Goal: Complete application form

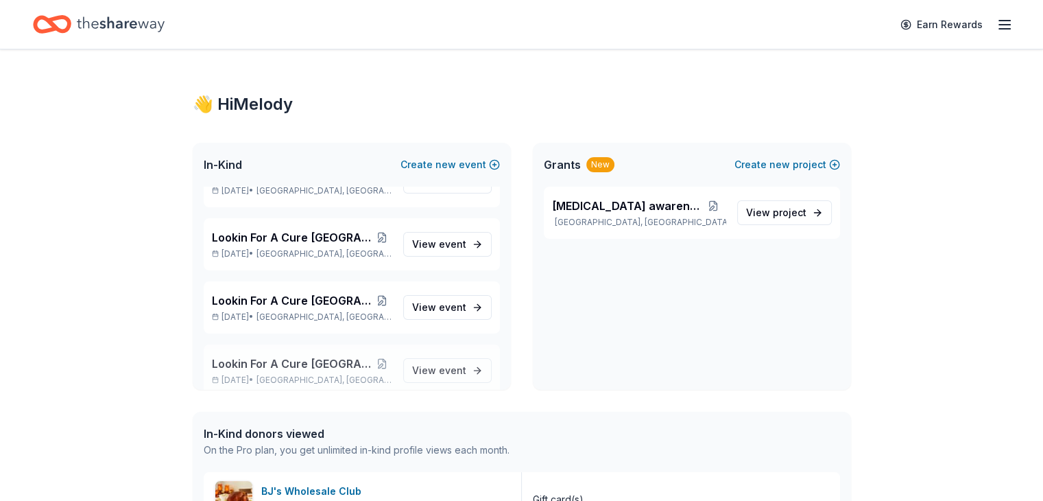
scroll to position [1144, 0]
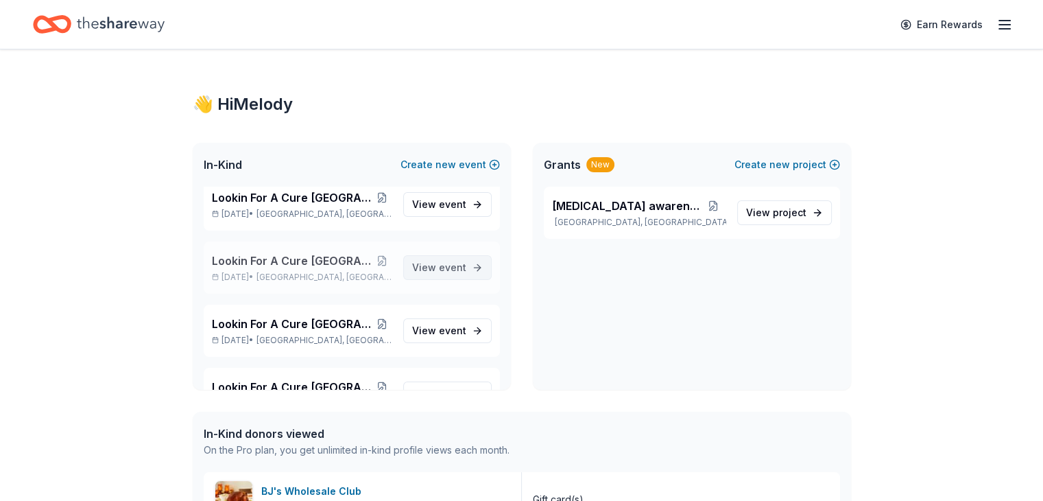
click at [439, 267] on span "event" at bounding box center [452, 267] width 27 height 12
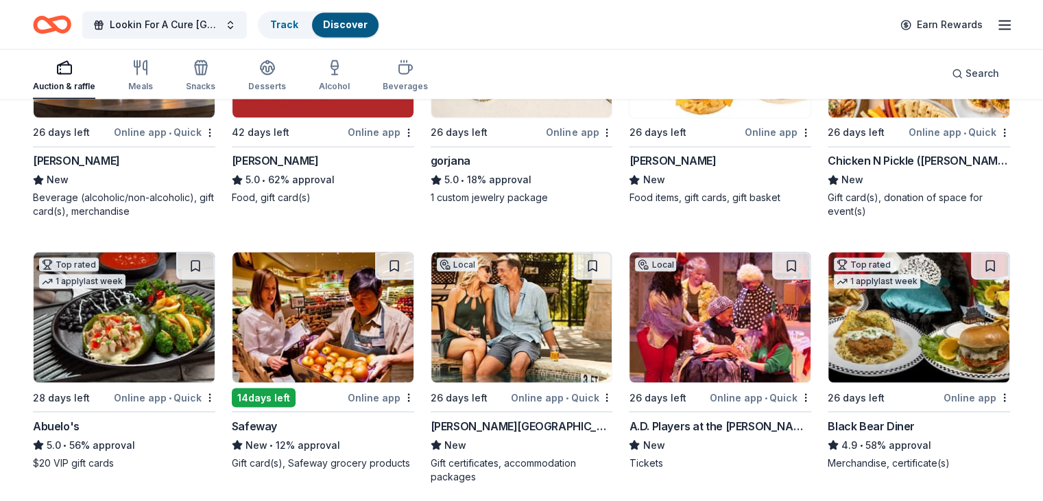
scroll to position [2425, 0]
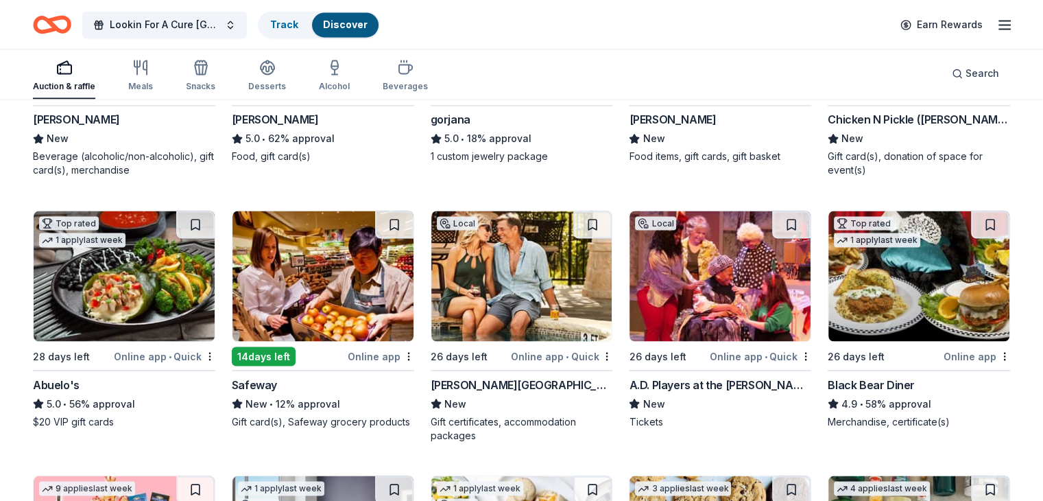
click at [140, 305] on img at bounding box center [124, 276] width 181 height 130
click at [897, 293] on img at bounding box center [918, 276] width 181 height 130
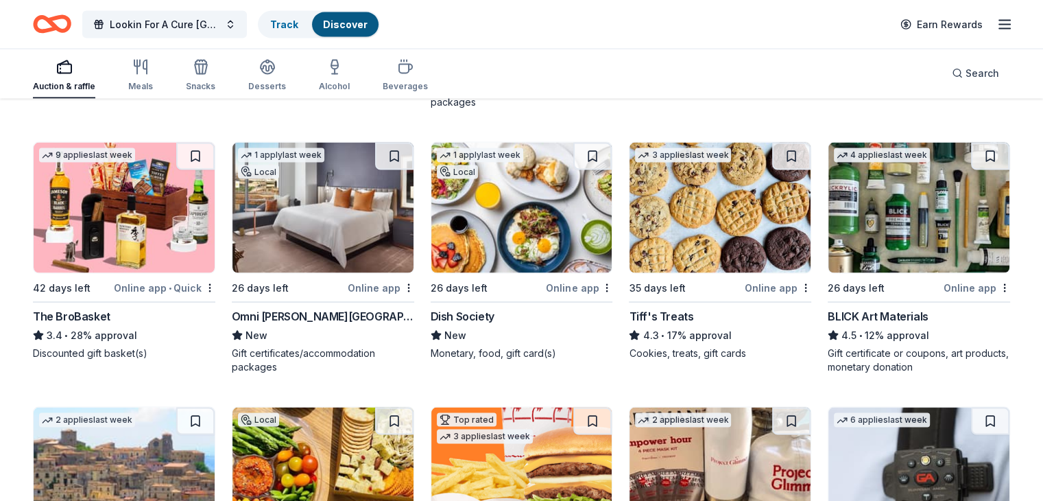
scroll to position [2768, 0]
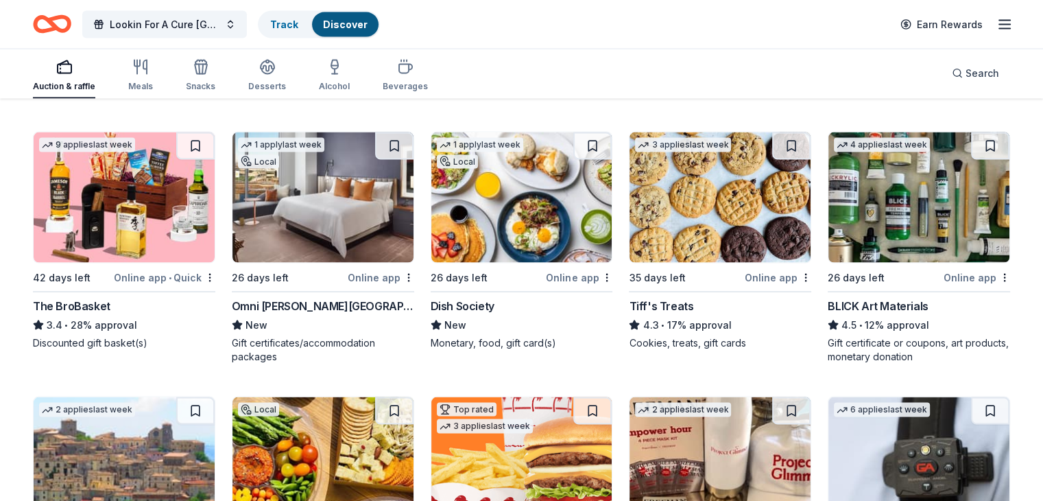
click at [542, 219] on img at bounding box center [521, 197] width 181 height 130
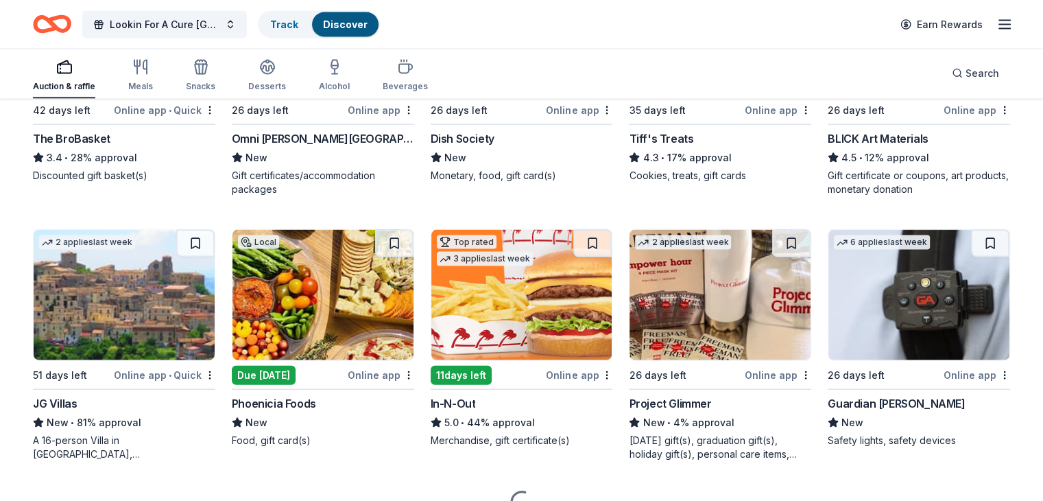
scroll to position [2974, 0]
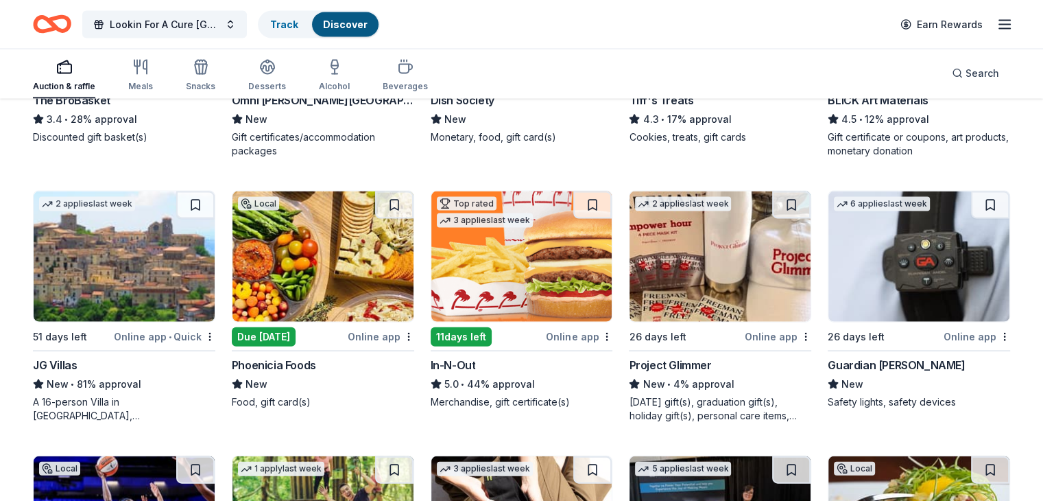
click at [301, 263] on img at bounding box center [322, 256] width 181 height 130
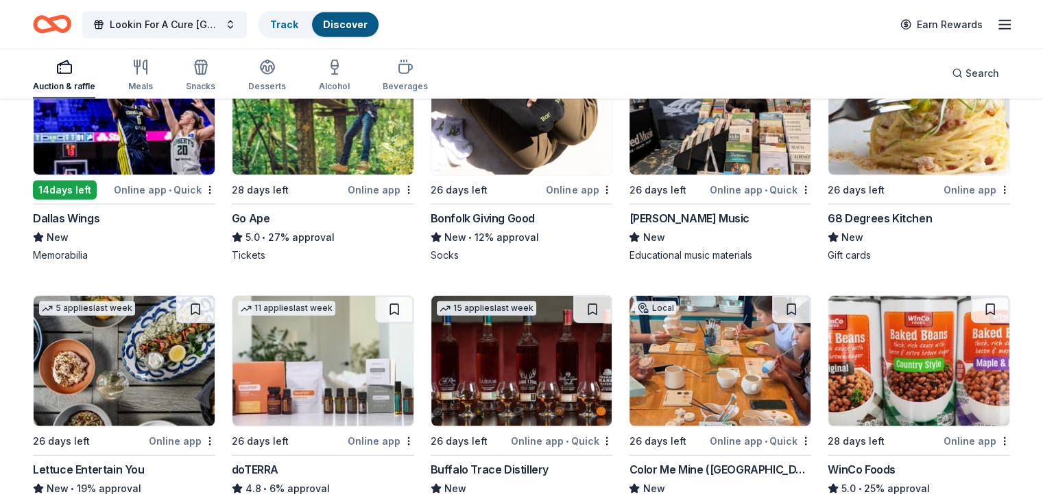
scroll to position [3518, 0]
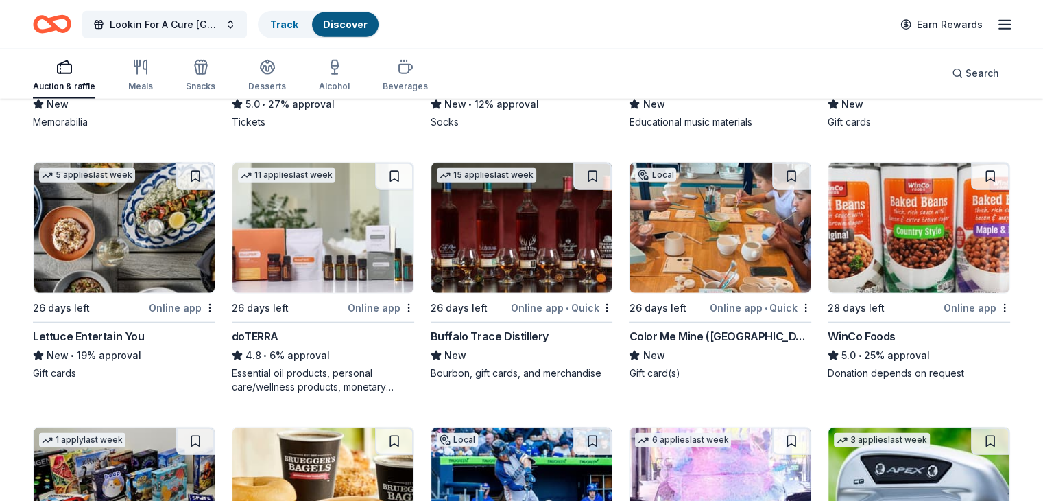
click at [683, 242] on img at bounding box center [720, 228] width 181 height 130
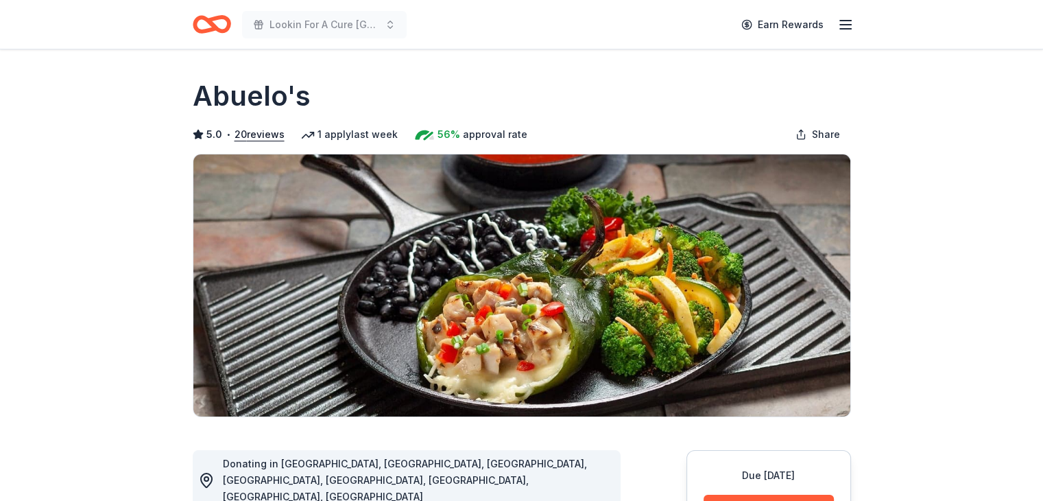
scroll to position [274, 0]
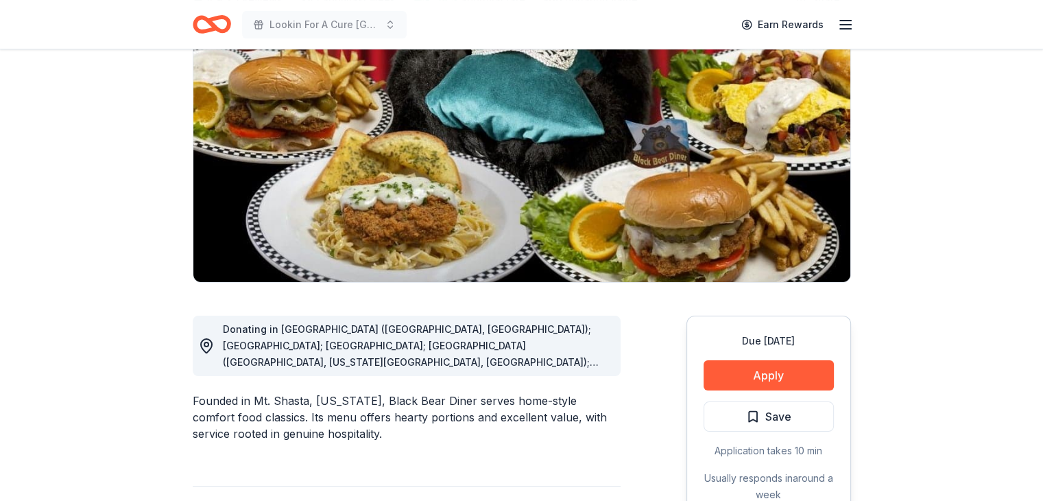
scroll to position [137, 0]
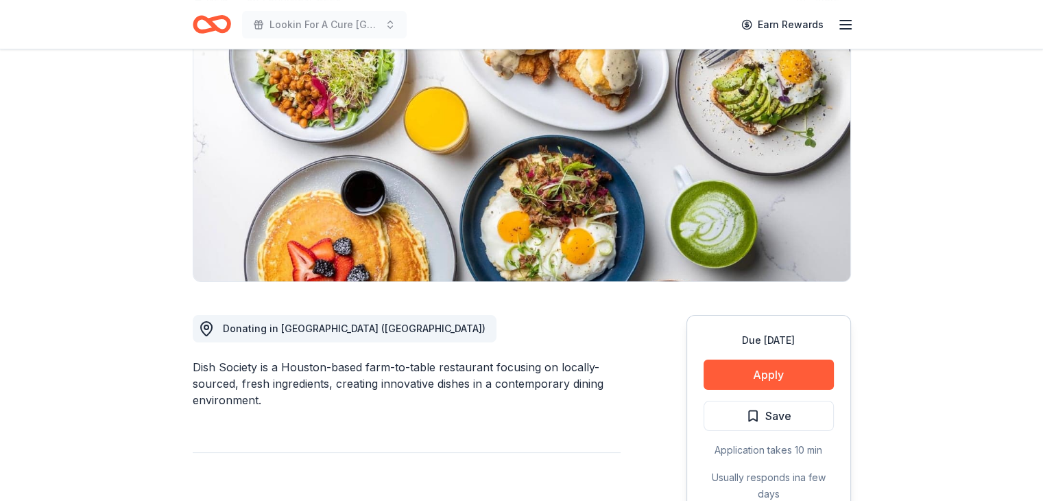
scroll to position [137, 0]
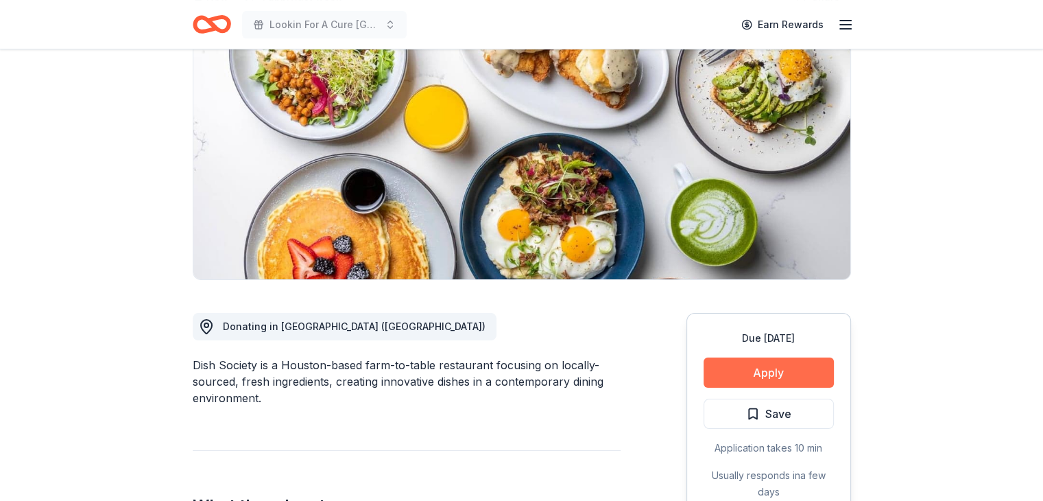
click at [790, 362] on button "Apply" at bounding box center [769, 372] width 130 height 30
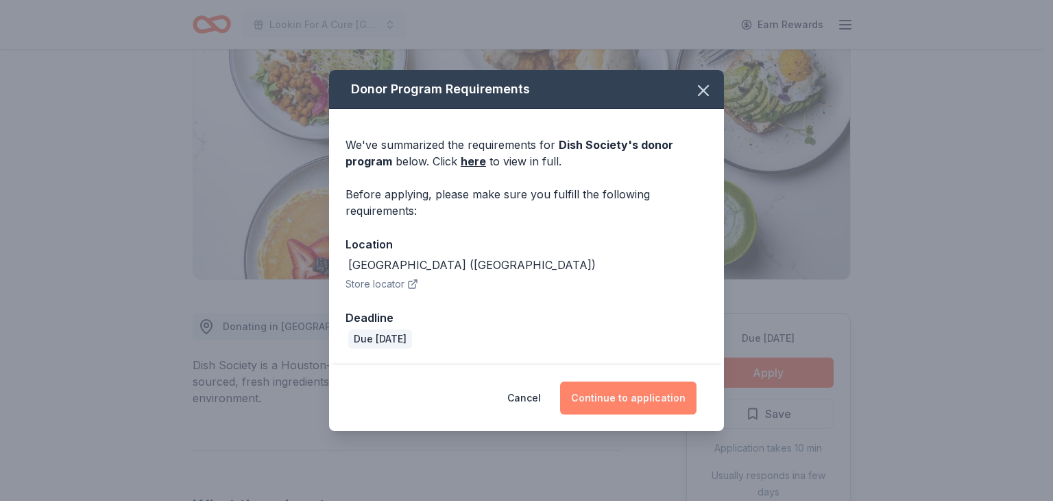
click at [625, 396] on button "Continue to application" at bounding box center [628, 397] width 136 height 33
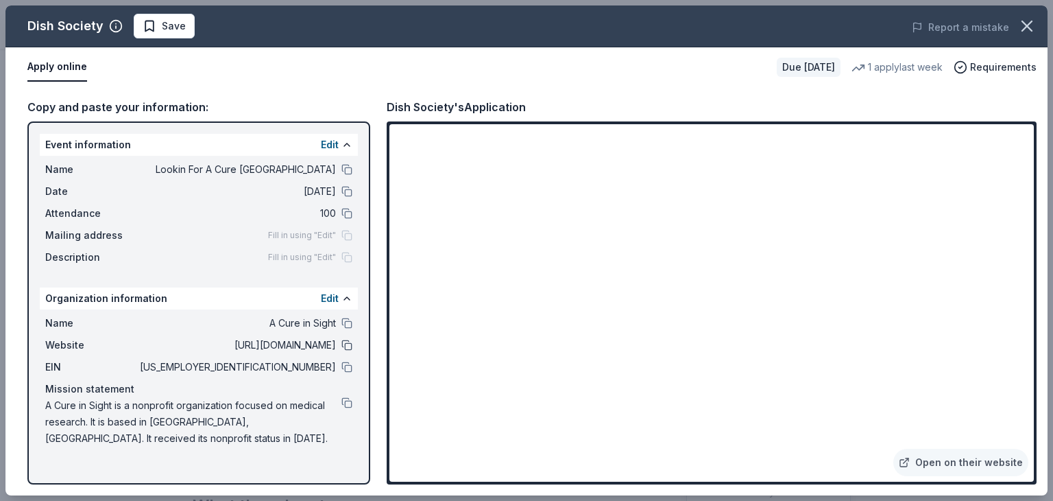
click at [347, 341] on button at bounding box center [347, 344] width 11 height 11
click at [1029, 29] on icon "button" at bounding box center [1027, 25] width 19 height 19
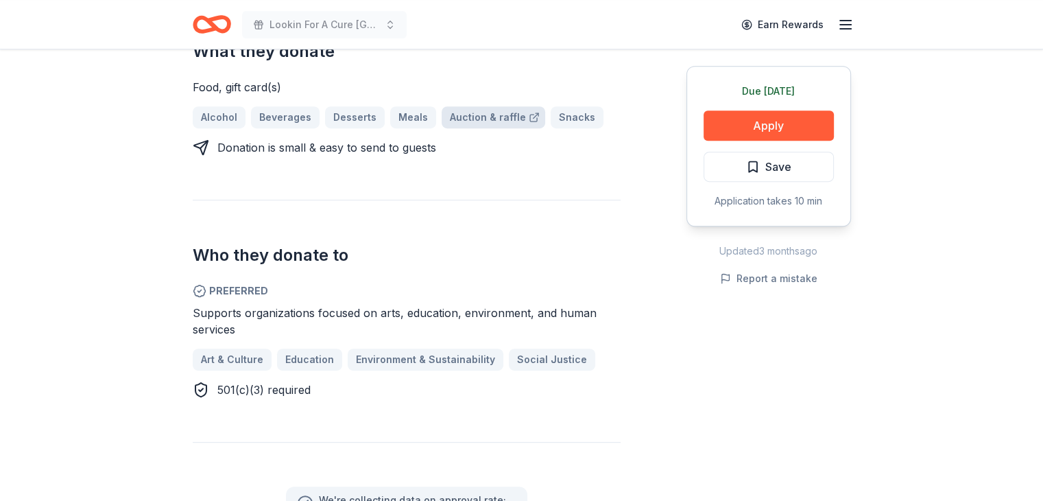
scroll to position [617, 0]
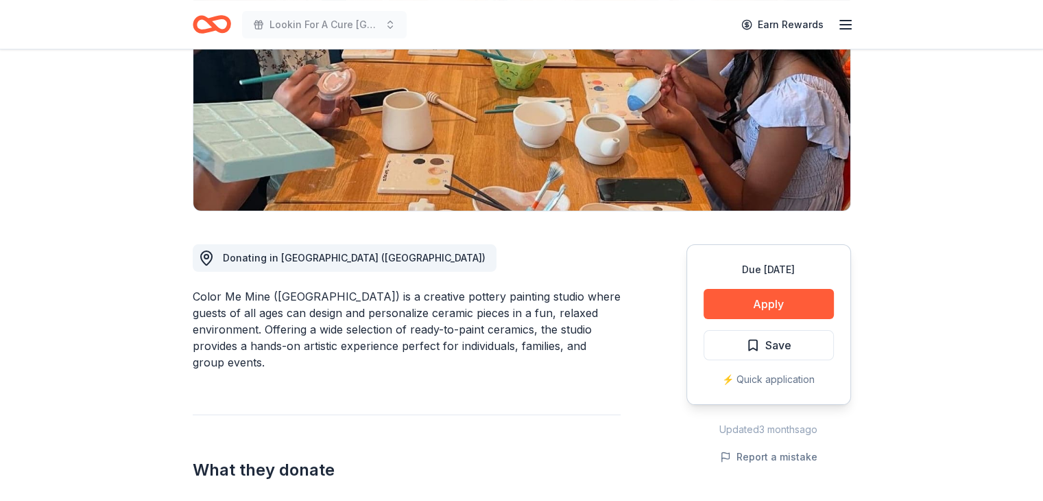
scroll to position [343, 0]
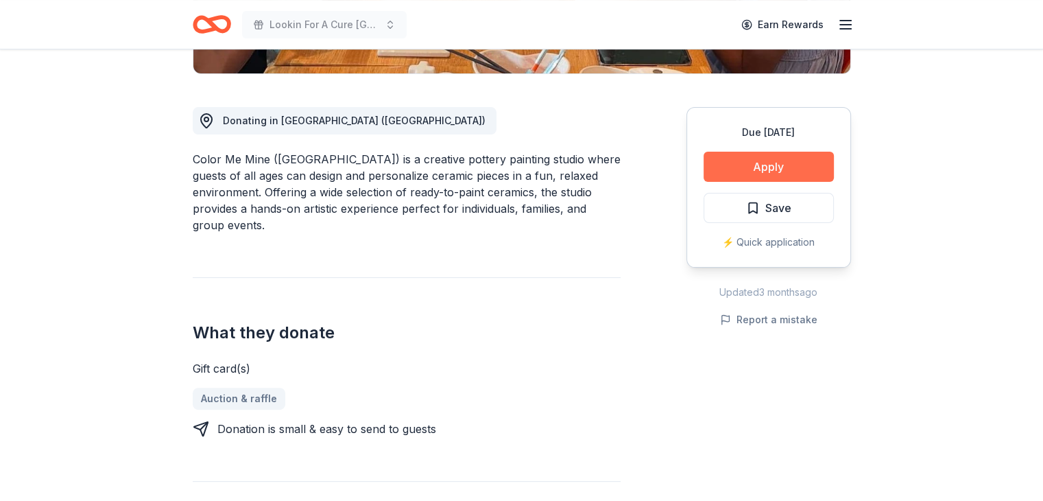
click at [763, 164] on button "Apply" at bounding box center [769, 167] width 130 height 30
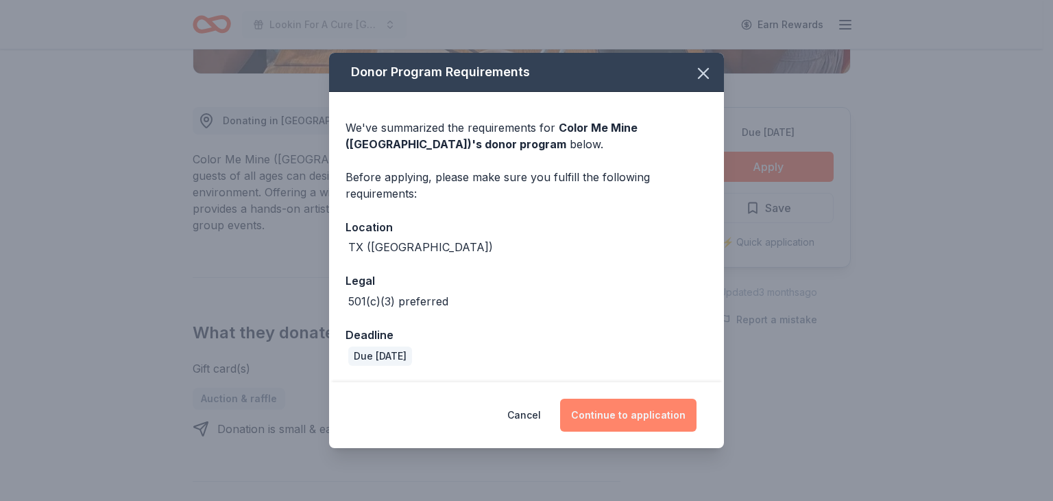
click at [639, 414] on button "Continue to application" at bounding box center [628, 414] width 136 height 33
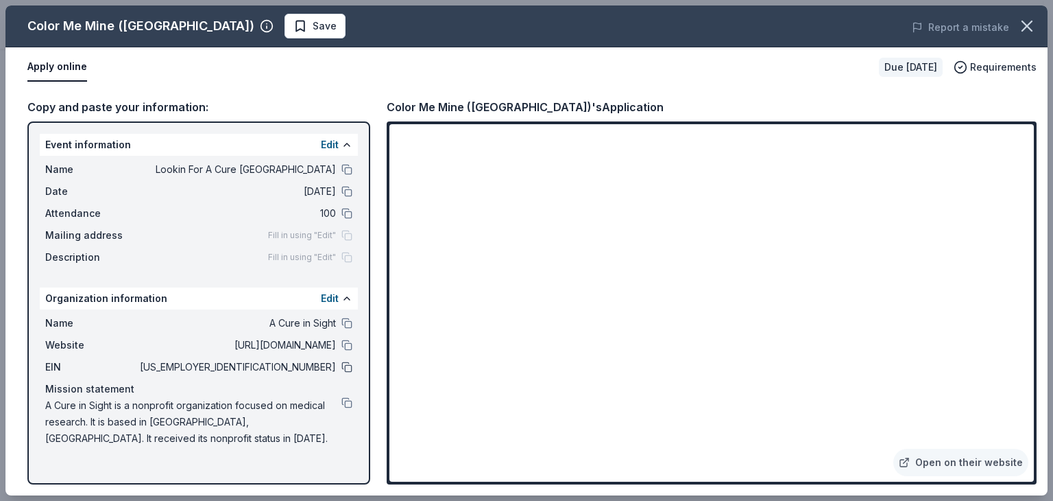
click at [344, 363] on button at bounding box center [347, 366] width 11 height 11
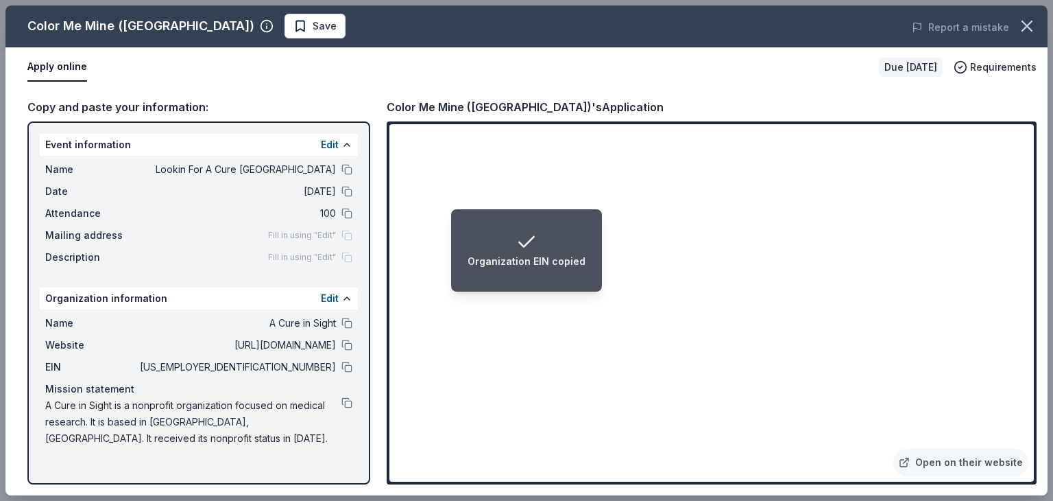
click at [632, 105] on div "Color Me Mine ([GEOGRAPHIC_DATA])'s Application" at bounding box center [712, 107] width 650 height 18
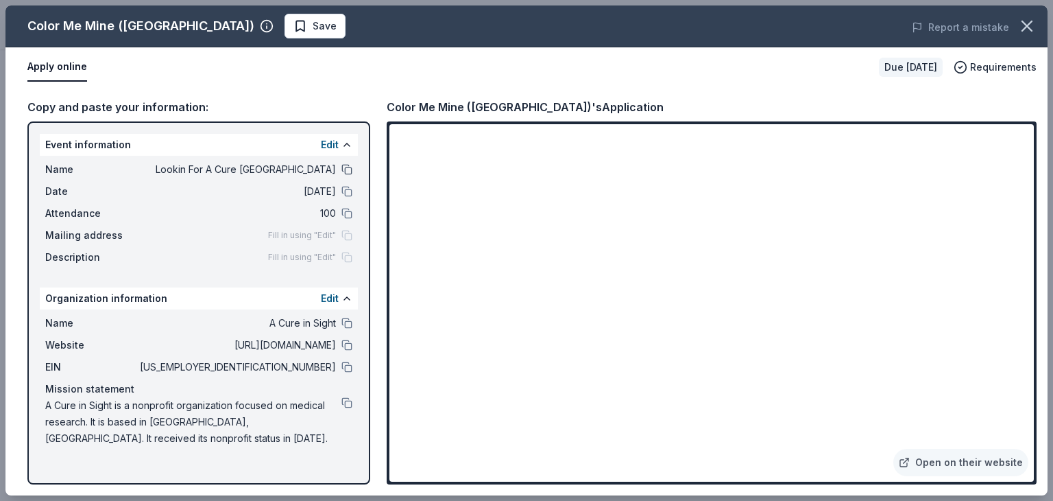
click at [346, 167] on button at bounding box center [347, 169] width 11 height 11
click at [348, 168] on button at bounding box center [347, 169] width 11 height 11
click at [1025, 25] on icon "button" at bounding box center [1027, 25] width 19 height 19
